Goal: Information Seeking & Learning: Understand process/instructions

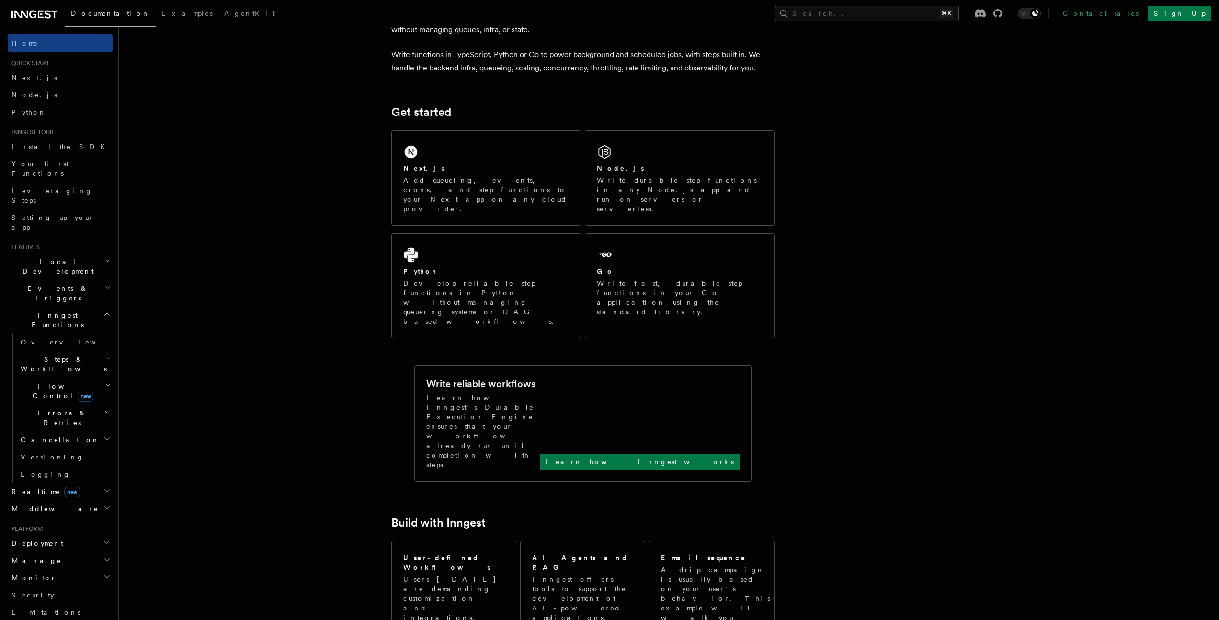
scroll to position [59, 0]
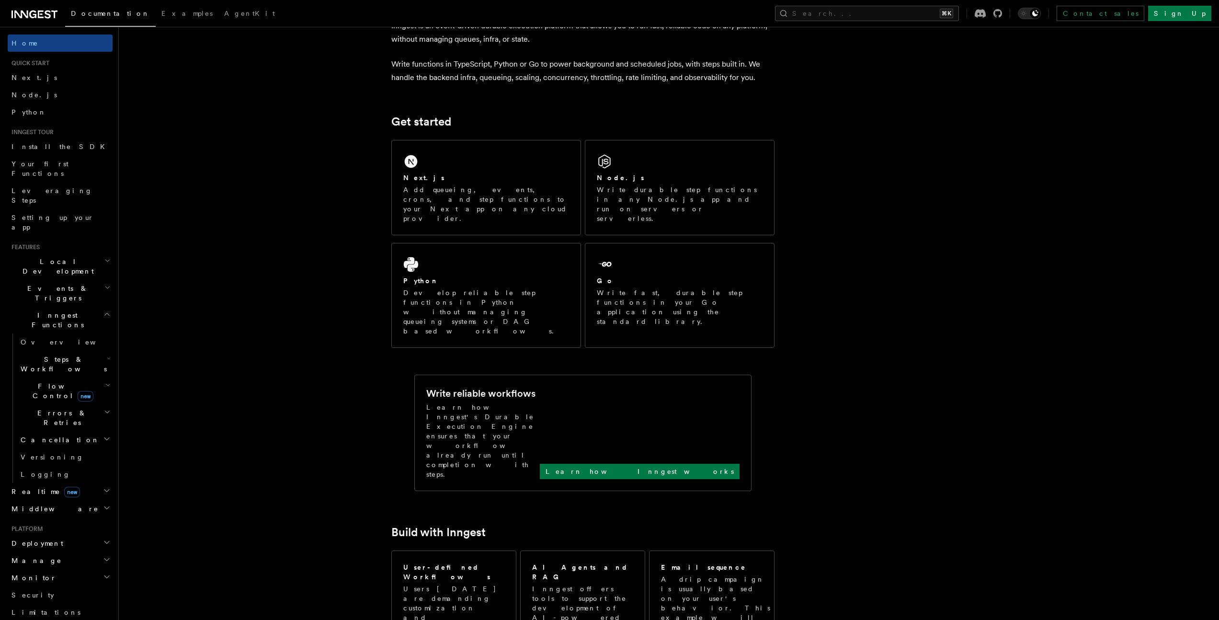
click at [46, 381] on span "Flow Control new" at bounding box center [61, 390] width 89 height 19
click at [43, 531] on span "Errors & Retries" at bounding box center [60, 540] width 87 height 19
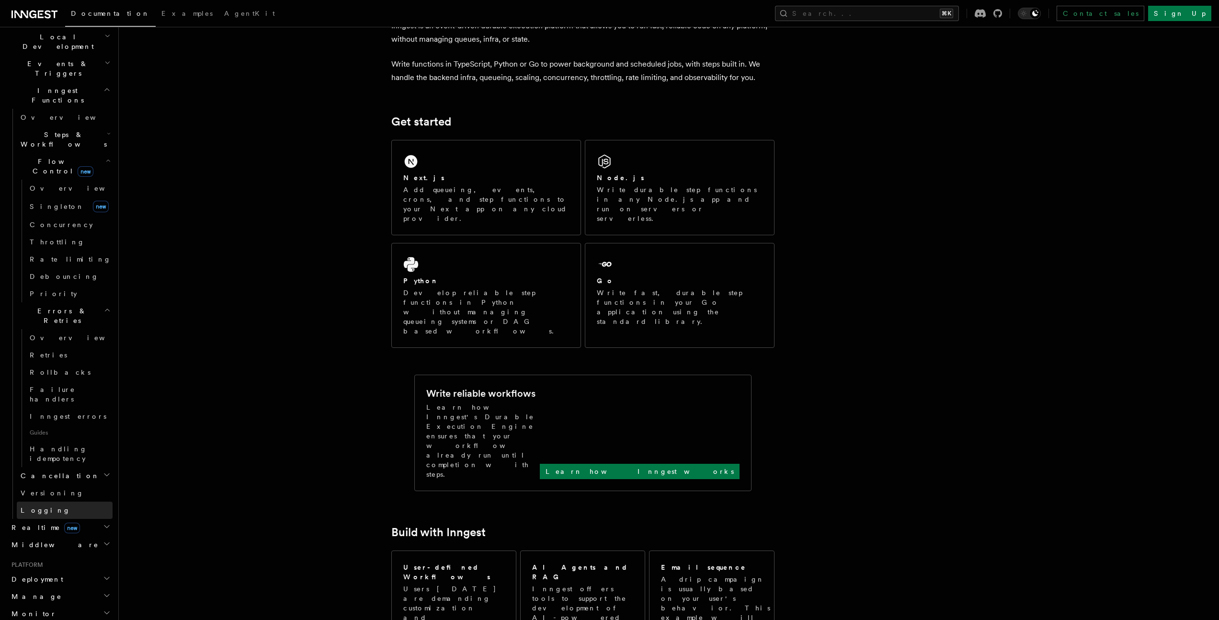
scroll to position [221, 0]
click at [52, 492] on span "Versioning" at bounding box center [52, 496] width 63 height 8
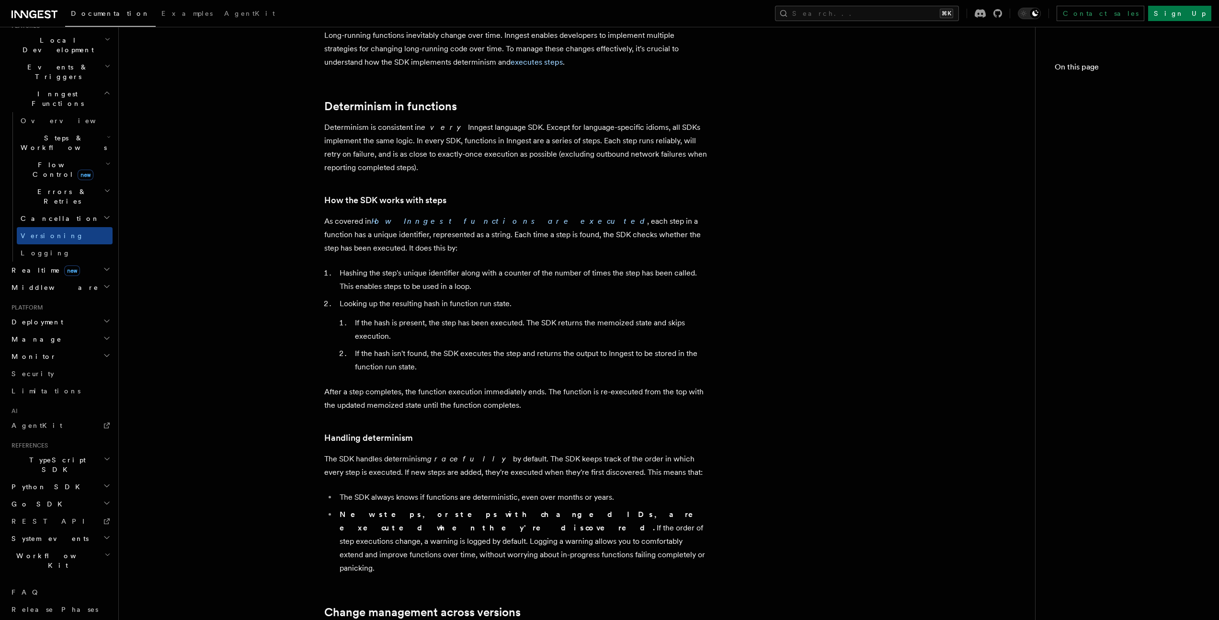
scroll to position [147, 0]
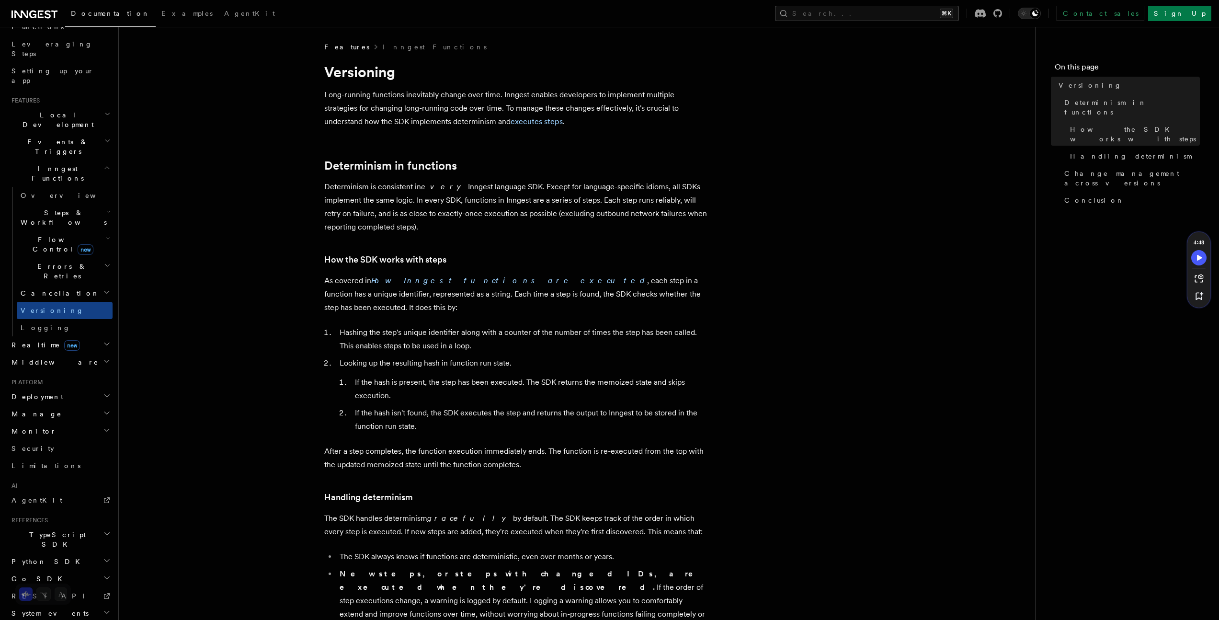
click at [54, 288] on span "Cancellation" at bounding box center [58, 293] width 83 height 10
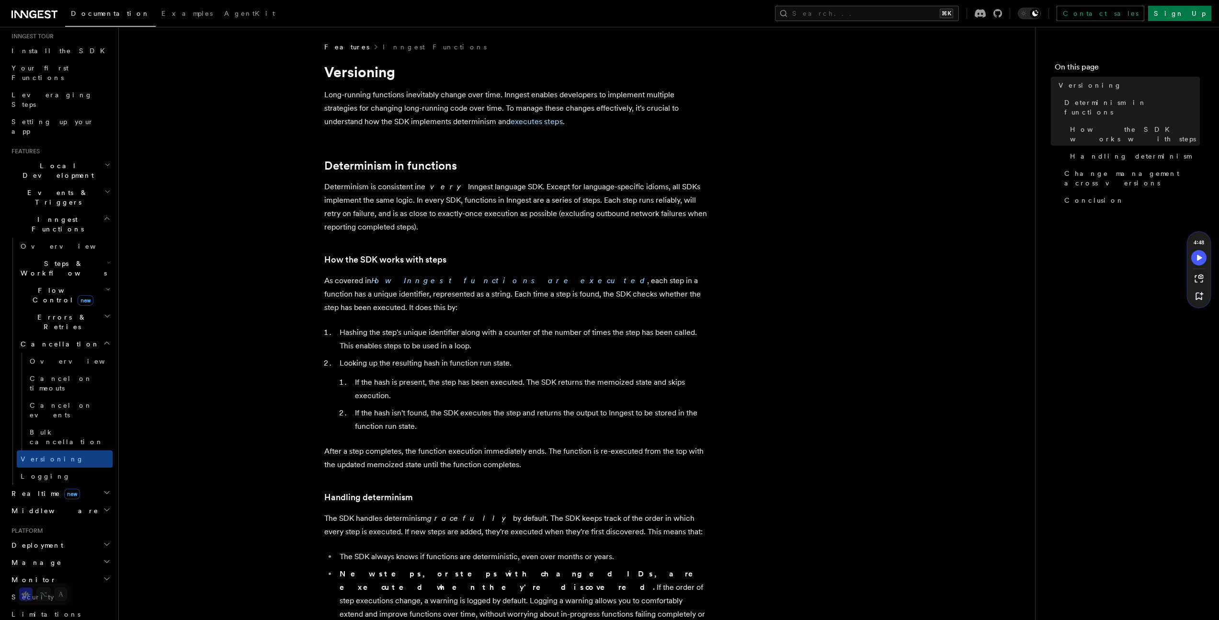
scroll to position [0, 0]
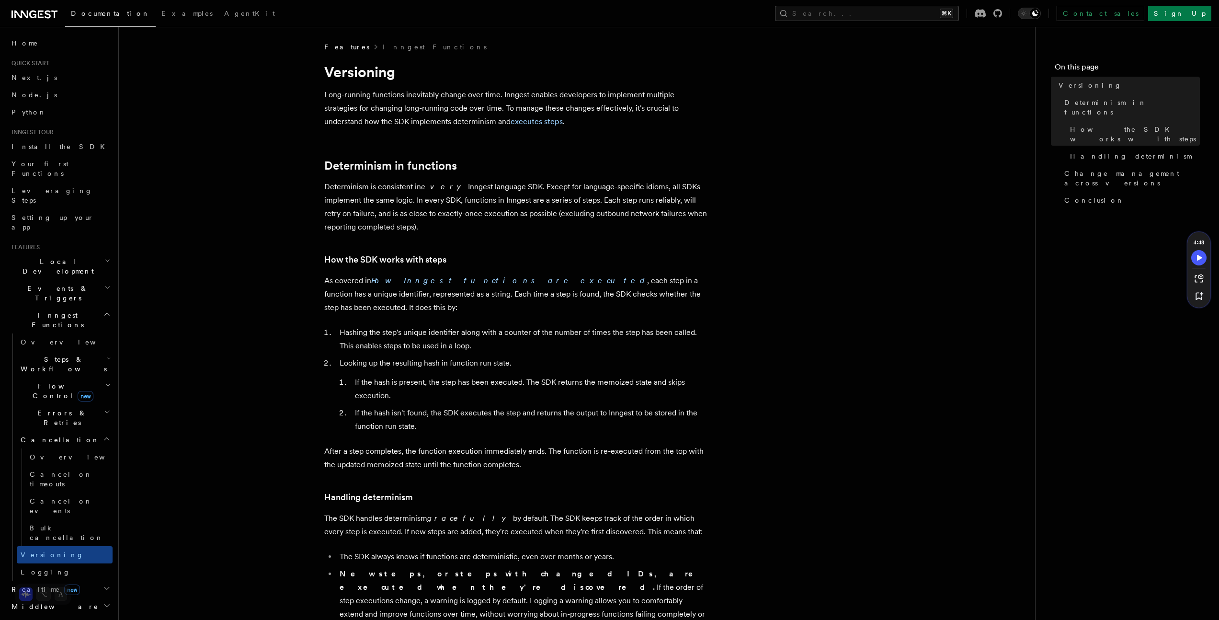
click at [57, 284] on span "Events & Triggers" at bounding box center [56, 293] width 97 height 19
click at [39, 393] on link "Crons" at bounding box center [65, 401] width 96 height 17
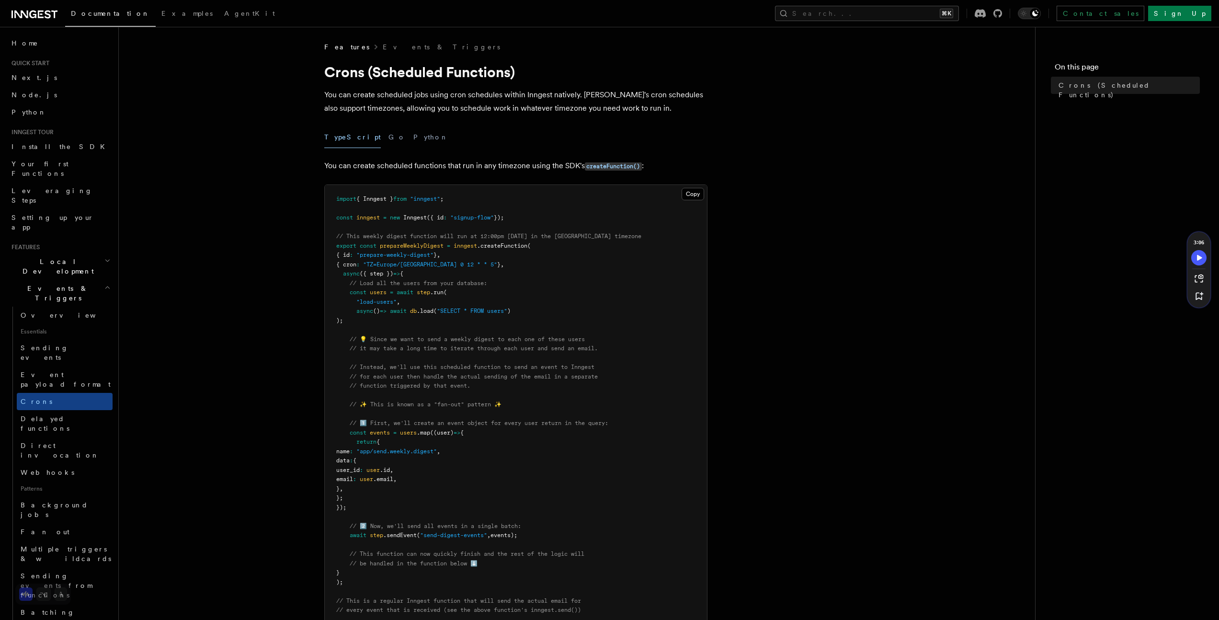
click at [340, 70] on h1 "Crons (Scheduled Functions)" at bounding box center [515, 71] width 383 height 17
click at [630, 113] on p "You can create scheduled jobs using cron schedules within Inngest natively. [PE…" at bounding box center [515, 101] width 383 height 27
click at [689, 194] on button "Copy Copied" at bounding box center [693, 194] width 23 height 12
